Goal: Task Accomplishment & Management: Manage account settings

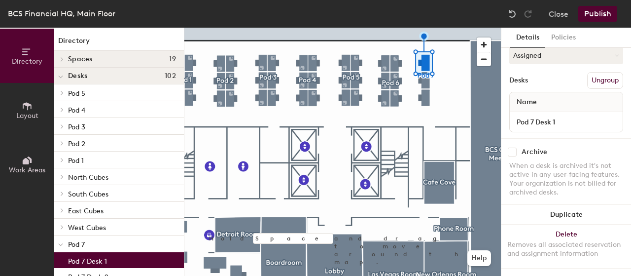
scroll to position [158, 0]
click at [537, 93] on span "Name" at bounding box center [527, 102] width 30 height 18
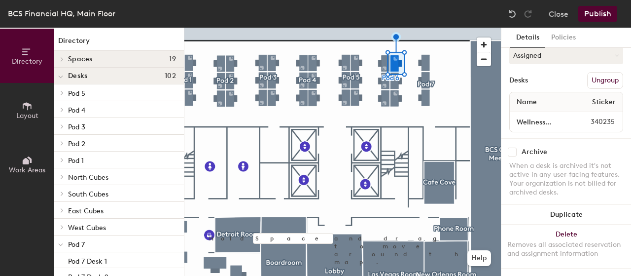
click at [589, 116] on span "340235" at bounding box center [594, 121] width 54 height 11
click at [537, 115] on input "Wellness Walk-Top" at bounding box center [539, 122] width 55 height 14
click at [539, 99] on span "Name" at bounding box center [527, 102] width 30 height 18
click at [599, 116] on span "340235" at bounding box center [594, 121] width 54 height 11
drag, startPoint x: 592, startPoint y: 113, endPoint x: 631, endPoint y: 119, distance: 38.9
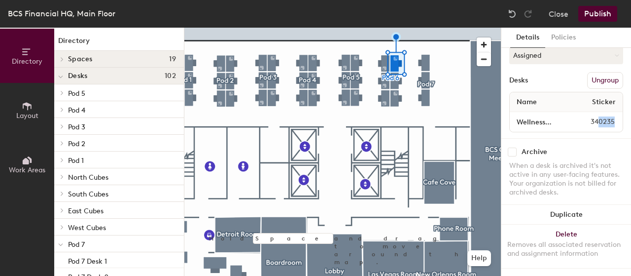
click at [631, 119] on div "Details Policies Pod 6 Amenities 1 Ergonomic Mouse 1 Ergonomic Keyboard 1 Doubl…" at bounding box center [567, 152] width 130 height 248
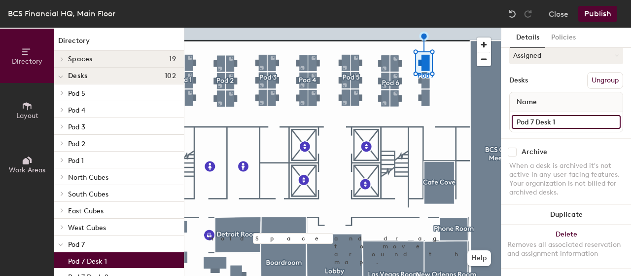
click at [544, 115] on input "Pod 7 Desk 1" at bounding box center [566, 122] width 109 height 14
click at [581, 115] on input "Pod 7 Desk 1" at bounding box center [566, 122] width 109 height 14
click at [562, 97] on div "Name" at bounding box center [566, 102] width 113 height 20
click at [600, 98] on div "Name" at bounding box center [566, 102] width 113 height 20
drag, startPoint x: 519, startPoint y: 96, endPoint x: 522, endPoint y: 89, distance: 7.1
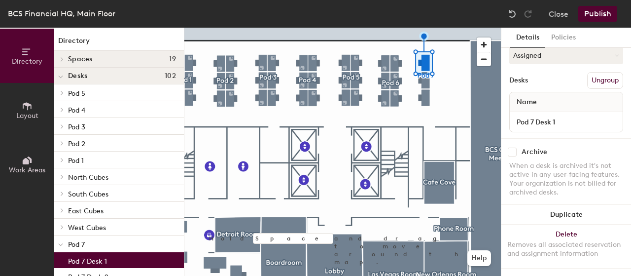
click at [525, 93] on span "Name" at bounding box center [527, 102] width 30 height 18
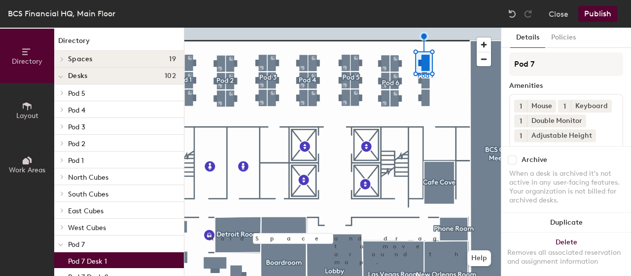
scroll to position [49, 0]
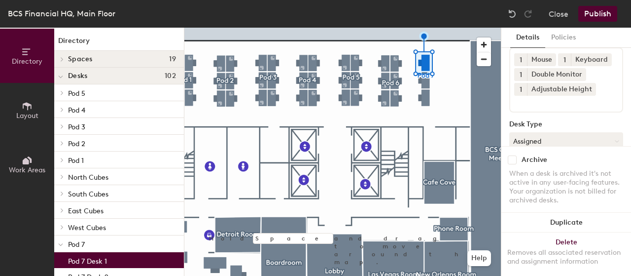
click at [391, 28] on div at bounding box center [342, 28] width 317 height 0
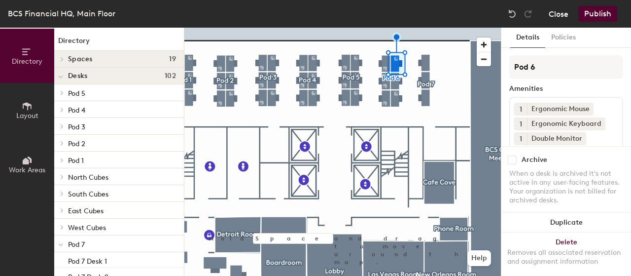
click at [550, 12] on button "Close" at bounding box center [559, 14] width 20 height 16
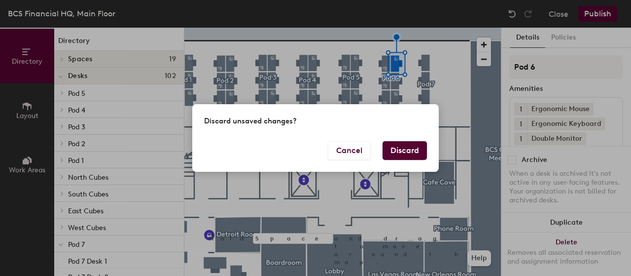
click at [394, 148] on button "Discard" at bounding box center [405, 150] width 44 height 19
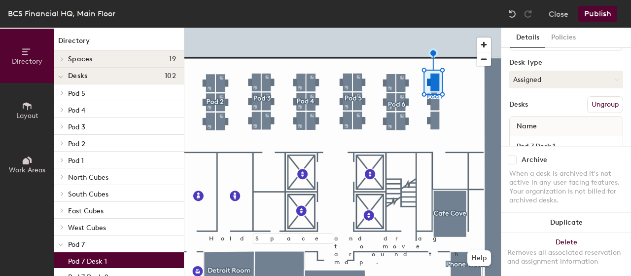
scroll to position [158, 0]
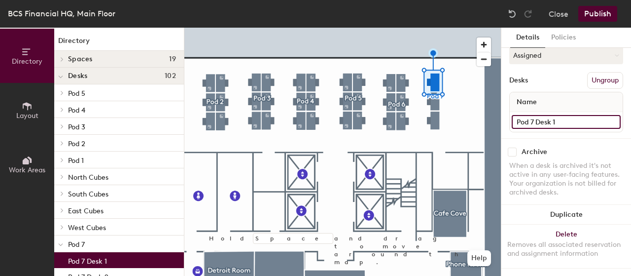
click at [570, 116] on input "Pod 7 Desk 1" at bounding box center [566, 122] width 109 height 14
click at [566, 13] on button "Close" at bounding box center [559, 14] width 20 height 16
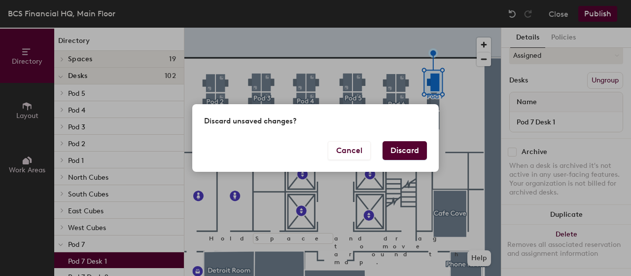
click at [396, 147] on button "Discard" at bounding box center [405, 150] width 44 height 19
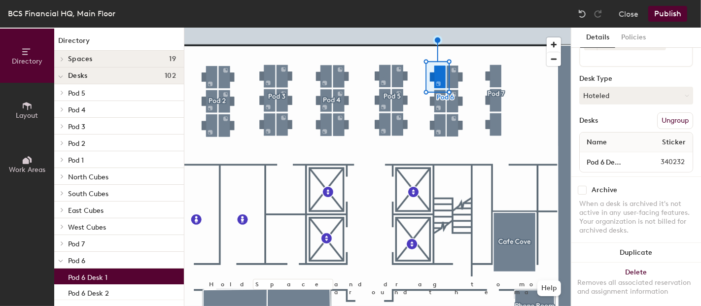
scroll to position [126, 0]
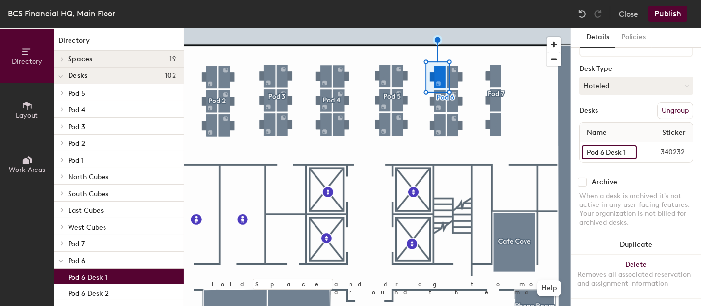
click at [617, 146] on input "Pod 6 Desk 1" at bounding box center [609, 153] width 55 height 14
click at [616, 147] on input "Pod 6 Desk 1" at bounding box center [609, 153] width 55 height 14
drag, startPoint x: 624, startPoint y: 146, endPoint x: 638, endPoint y: 146, distance: 14.3
click at [638, 146] on div "Pod 6 Desk 1 340232" at bounding box center [636, 153] width 113 height 20
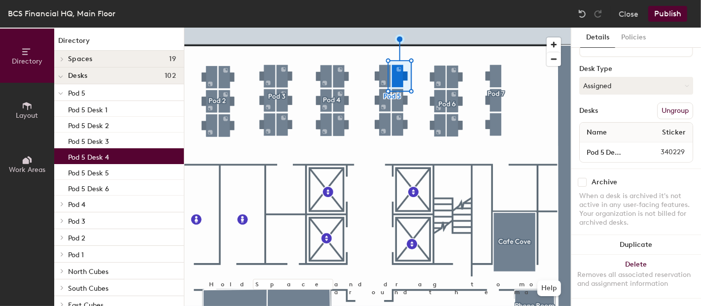
scroll to position [126, 0]
click at [600, 146] on input "Pod 5 Desk 4" at bounding box center [609, 153] width 55 height 14
click at [601, 146] on input "Pod 5 Desk 4" at bounding box center [609, 153] width 55 height 14
drag, startPoint x: 600, startPoint y: 140, endPoint x: 637, endPoint y: 139, distance: 36.5
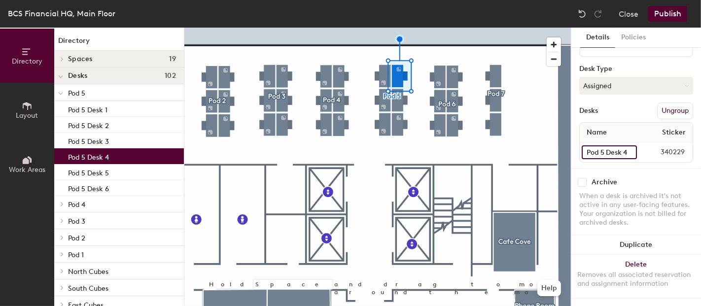
click at [637, 143] on div "Pod 5 Desk 4 340229" at bounding box center [636, 153] width 113 height 20
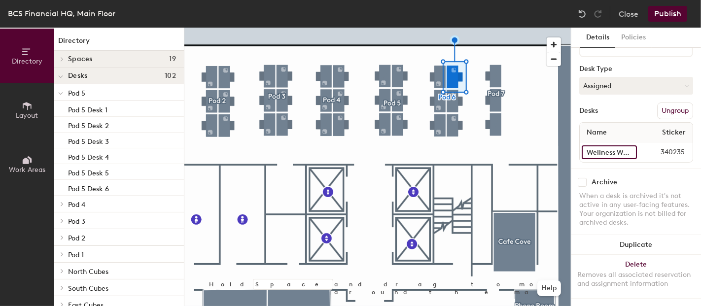
click at [607, 146] on input "Wellness Walk-Top" at bounding box center [609, 153] width 55 height 14
click at [616, 146] on input "Wellness Walk-Top" at bounding box center [609, 153] width 55 height 14
drag, startPoint x: 588, startPoint y: 147, endPoint x: 660, endPoint y: 144, distance: 71.6
click at [660, 144] on div "Wellness Walk-Top 340235" at bounding box center [636, 153] width 113 height 20
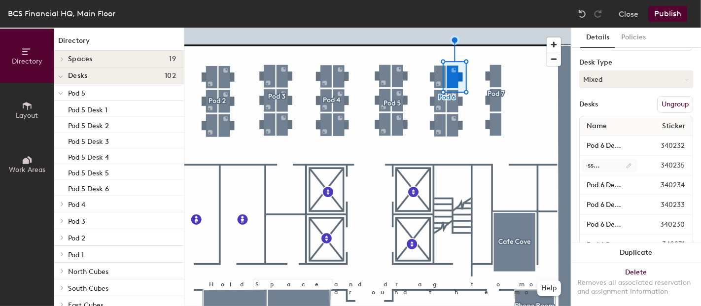
scroll to position [0, 0]
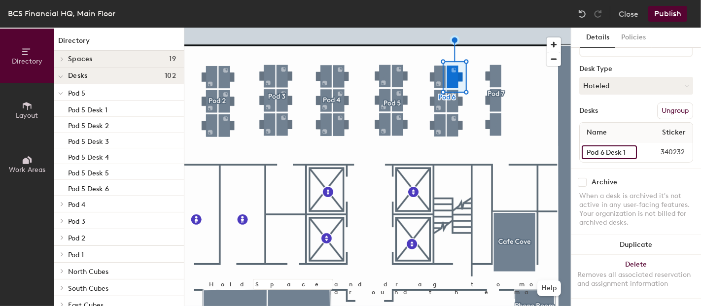
click at [615, 146] on input "Pod 6 Desk 1" at bounding box center [609, 153] width 55 height 14
click at [595, 150] on input "Pod 6 Desk 1" at bounding box center [609, 153] width 55 height 14
drag, startPoint x: 589, startPoint y: 144, endPoint x: 662, endPoint y: 146, distance: 72.5
click at [676, 144] on div "Pod 6 Desk 1 340232" at bounding box center [636, 153] width 113 height 20
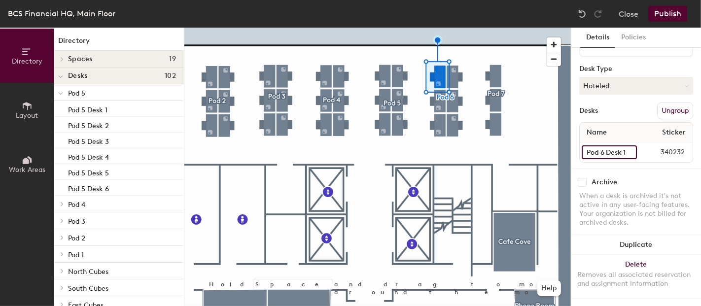
click at [620, 146] on input "Pod 6 Desk 1" at bounding box center [609, 153] width 55 height 14
click at [599, 147] on input "Pod 6 Desk 1" at bounding box center [609, 153] width 55 height 14
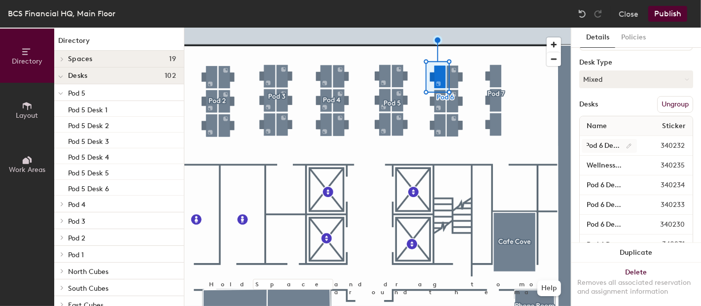
scroll to position [0, 0]
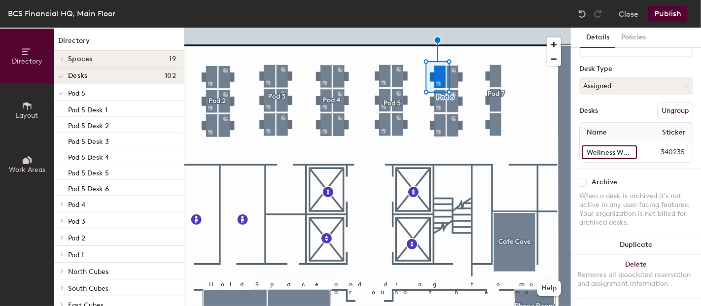
click at [600, 146] on input "Wellness Walk-Top" at bounding box center [609, 153] width 55 height 14
paste input "Pod 6 Desk 1"
type input "Pod 6 Desk 4"
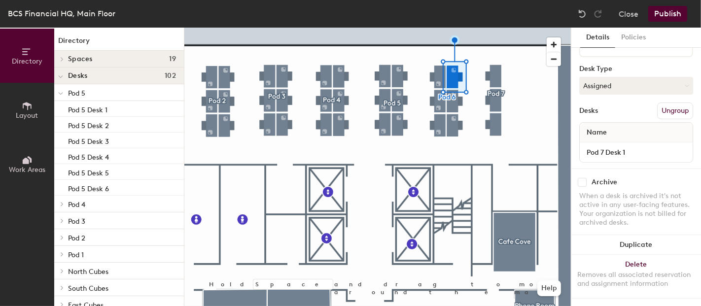
scroll to position [126, 0]
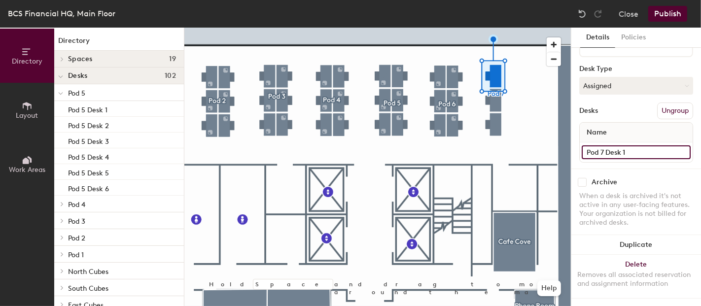
click at [623, 146] on input "Pod 7 Desk 1" at bounding box center [636, 153] width 109 height 14
paste input "6"
type input "Pod 6 Desk 1"
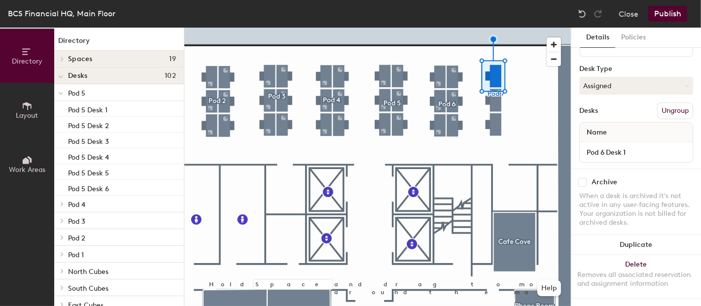
click at [622, 107] on div "Desks Ungroup" at bounding box center [637, 111] width 114 height 17
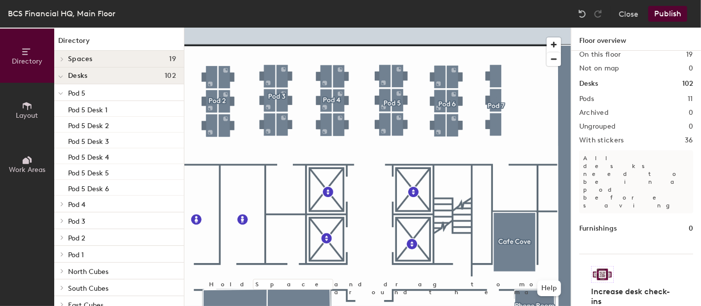
scroll to position [0, 0]
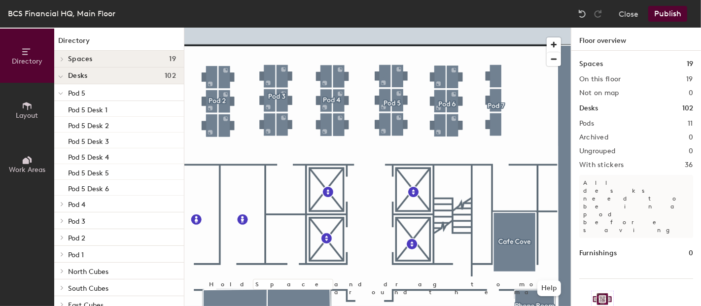
click at [31, 116] on span "Layout" at bounding box center [27, 115] width 22 height 8
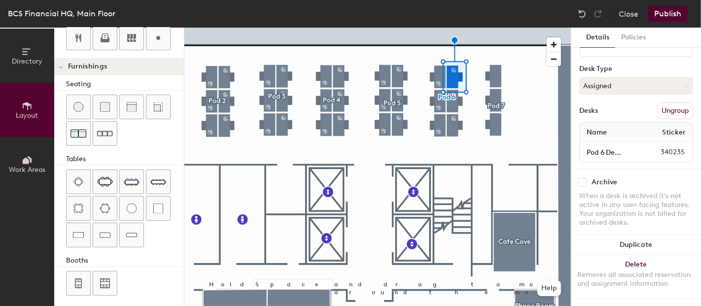
scroll to position [126, 0]
click at [618, 146] on input "Pod 6 Desk 4" at bounding box center [609, 153] width 55 height 14
click at [610, 146] on input "Pod 6 Desk 4" at bounding box center [609, 153] width 55 height 14
drag, startPoint x: 611, startPoint y: 145, endPoint x: 645, endPoint y: 145, distance: 34.0
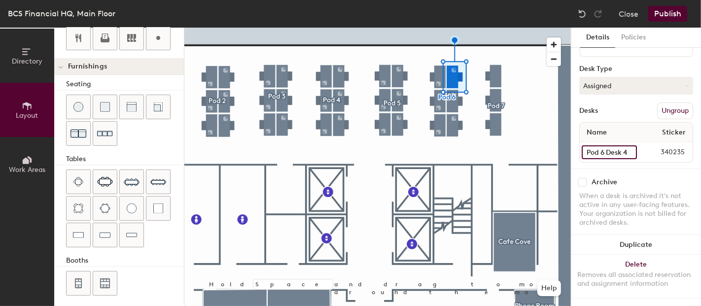
click at [645, 145] on div "Pod 6 Desk 4 340235" at bounding box center [636, 153] width 113 height 20
click at [617, 109] on div "Desks Ungroup" at bounding box center [637, 111] width 114 height 17
click at [618, 82] on button "Assigned" at bounding box center [637, 86] width 114 height 18
click at [601, 139] on div "Hoteled" at bounding box center [629, 146] width 99 height 15
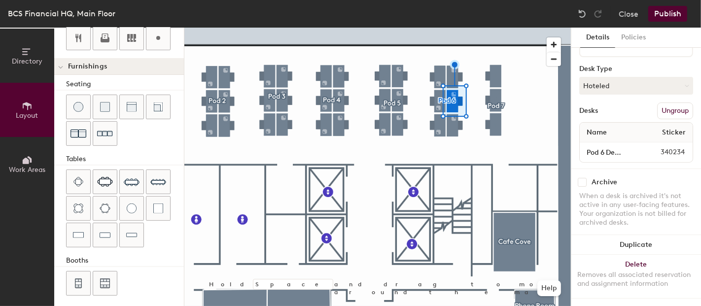
click at [662, 19] on button "Publish" at bounding box center [668, 14] width 39 height 16
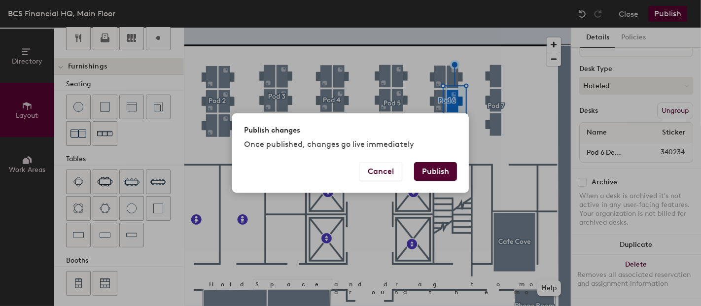
click at [443, 172] on button "Publish" at bounding box center [435, 171] width 43 height 19
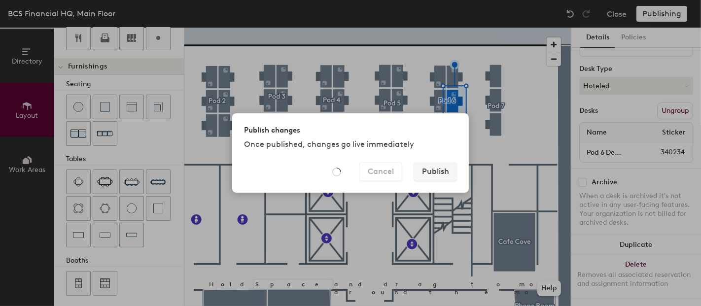
type input "20"
